Goal: Find specific page/section: Find specific page/section

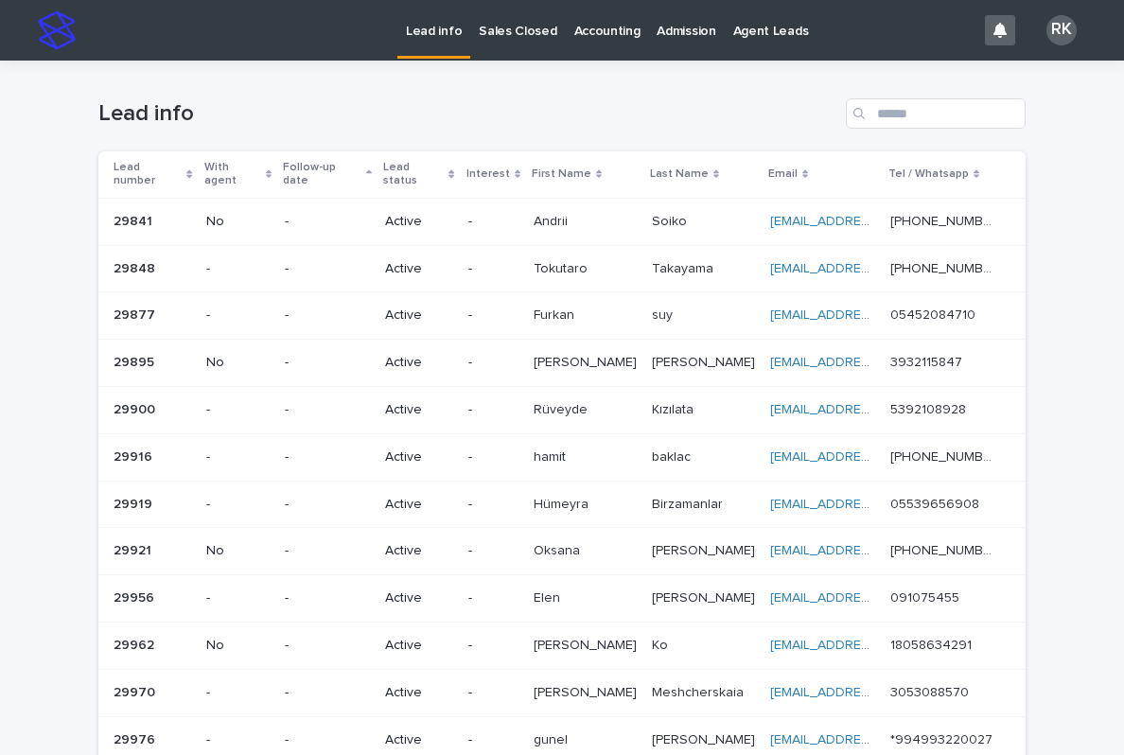
click at [518, 39] on link "Sales Closed" at bounding box center [517, 29] width 95 height 59
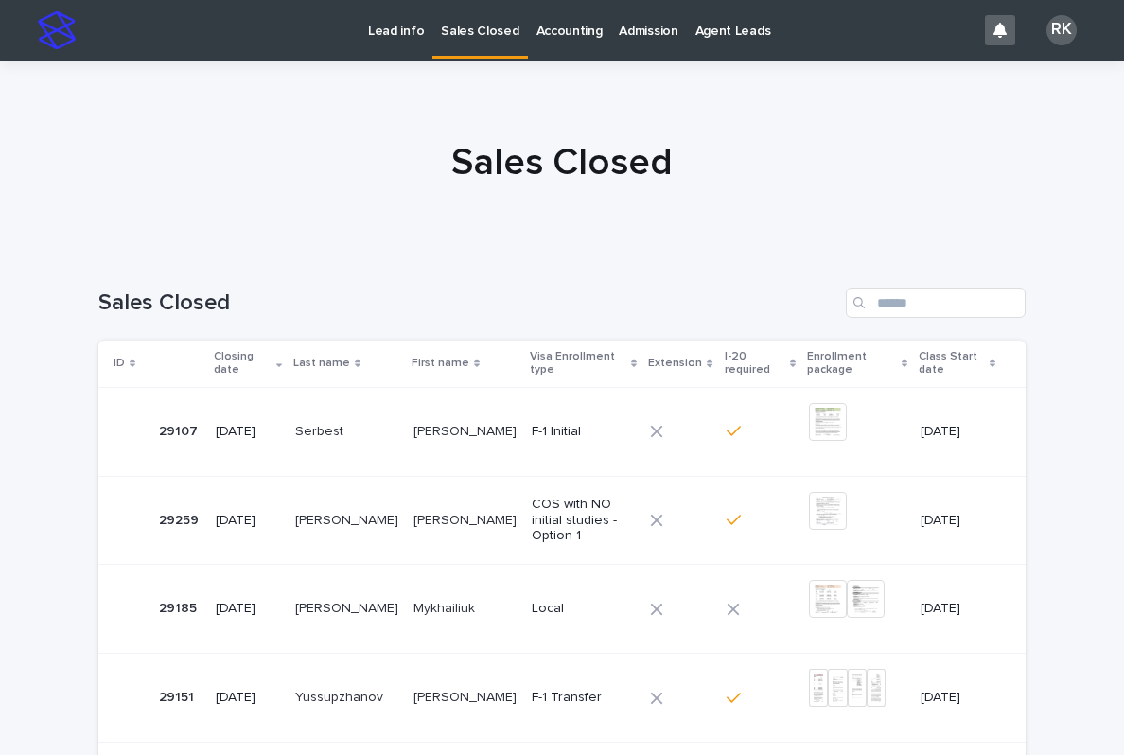
click at [905, 318] on div "Sales Closed" at bounding box center [561, 295] width 927 height 91
click at [906, 302] on input "Search" at bounding box center [936, 303] width 180 height 30
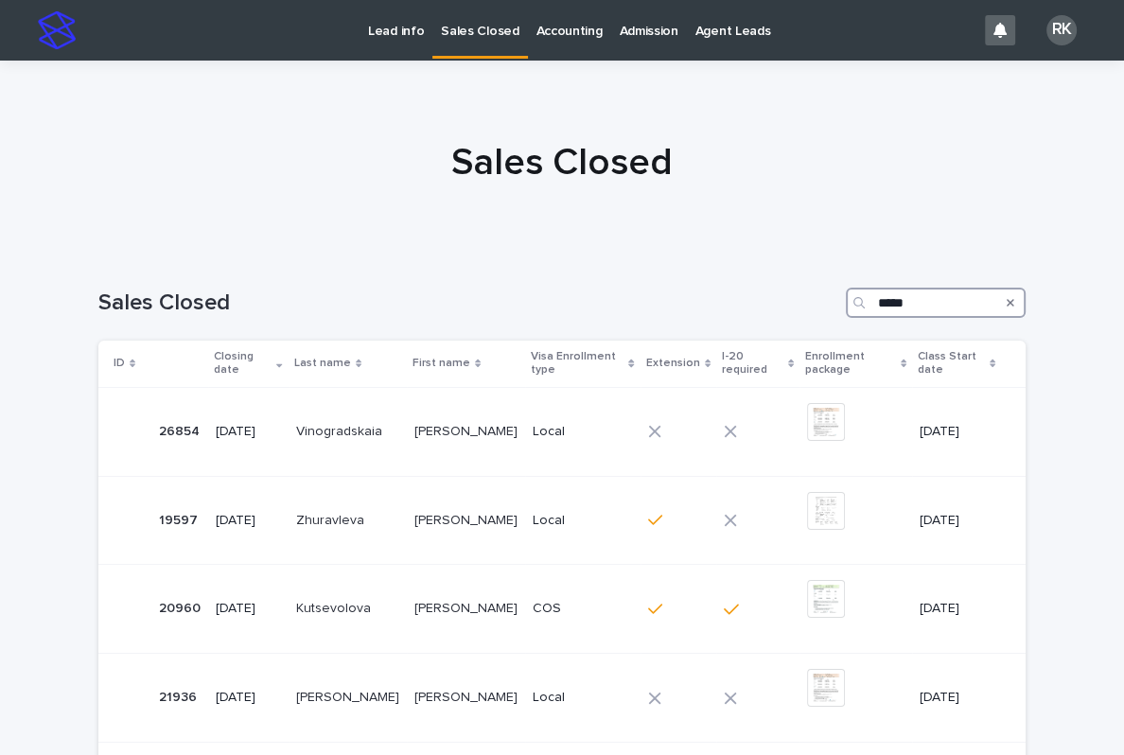
type input "*****"
click at [586, 450] on td "Local" at bounding box center [582, 431] width 115 height 89
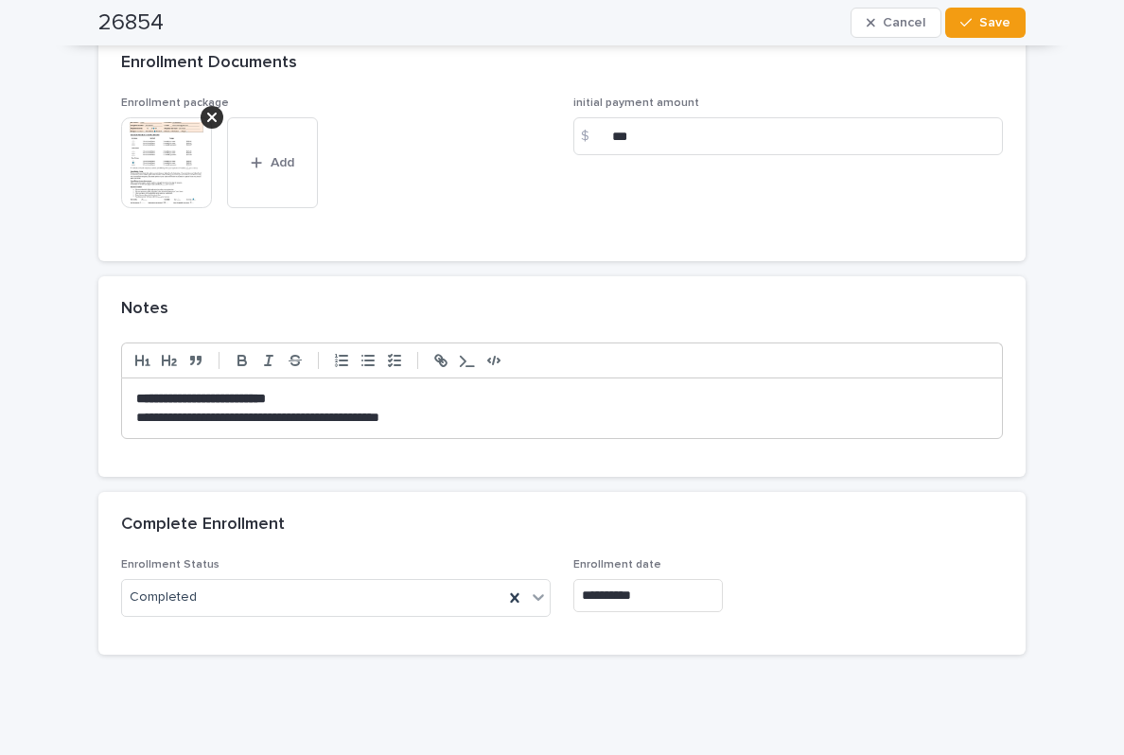
scroll to position [1729, 0]
click at [186, 167] on img at bounding box center [166, 163] width 91 height 91
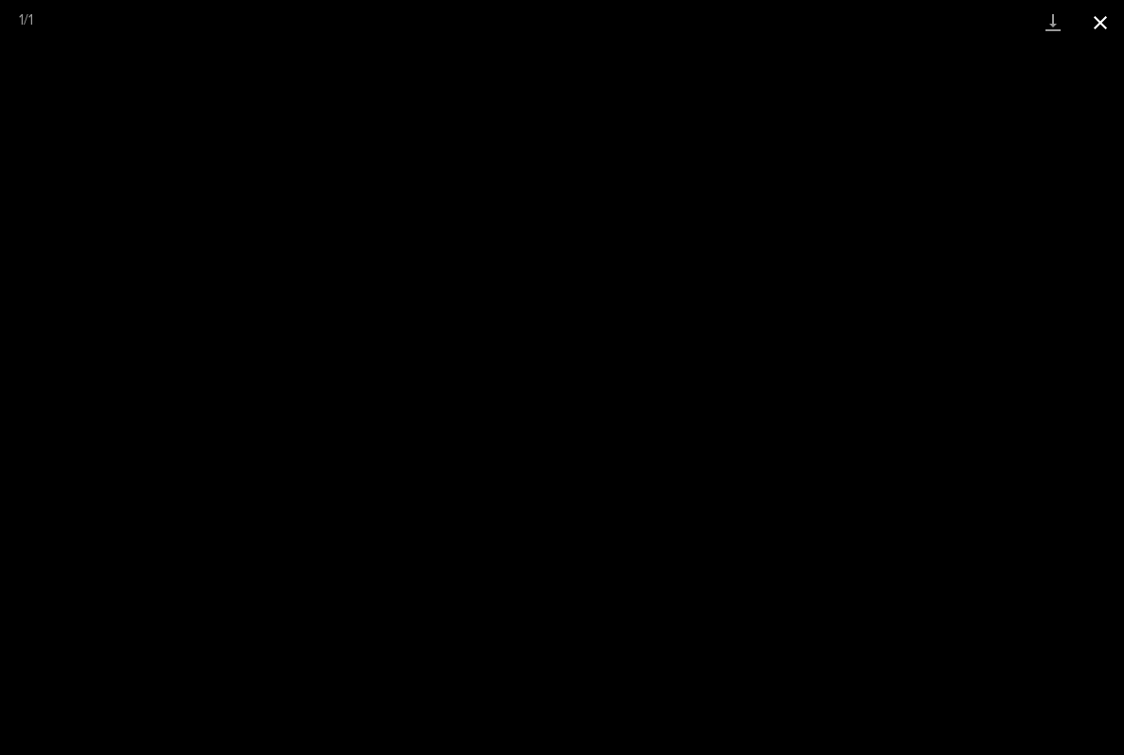
click at [1098, 24] on button "Close gallery" at bounding box center [1100, 22] width 47 height 44
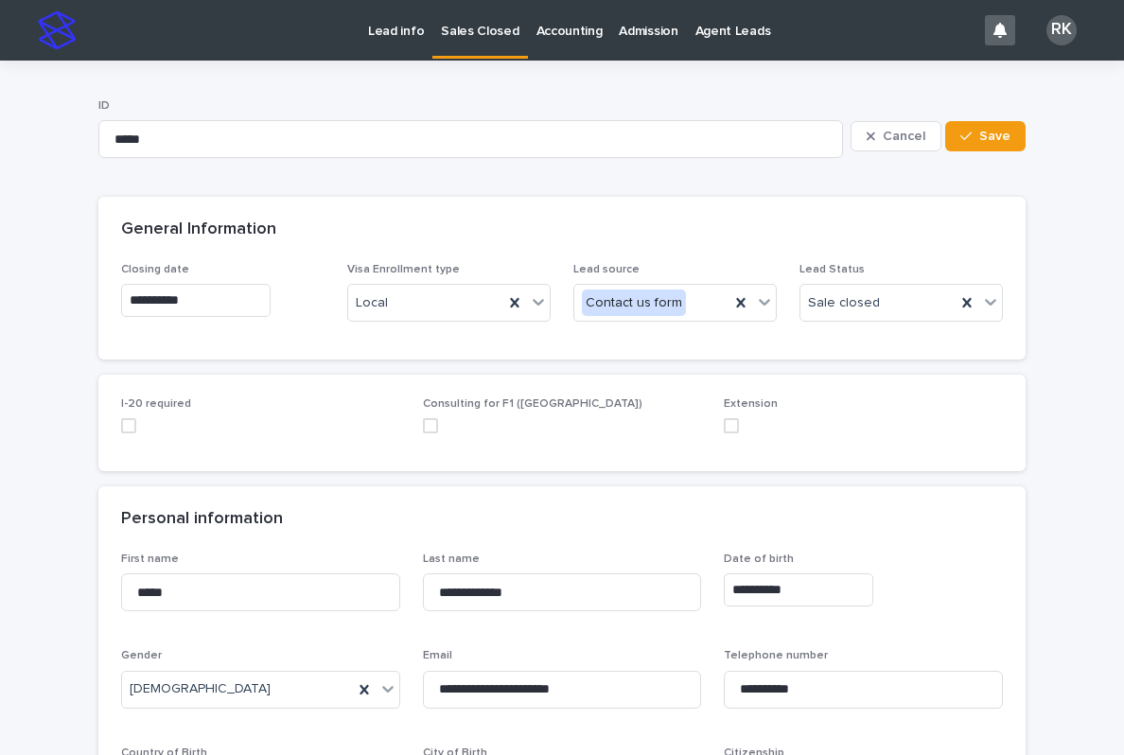
scroll to position [0, 0]
click at [407, 38] on p "Lead info" at bounding box center [396, 20] width 56 height 40
